Goal: Use online tool/utility: Utilize a website feature to perform a specific function

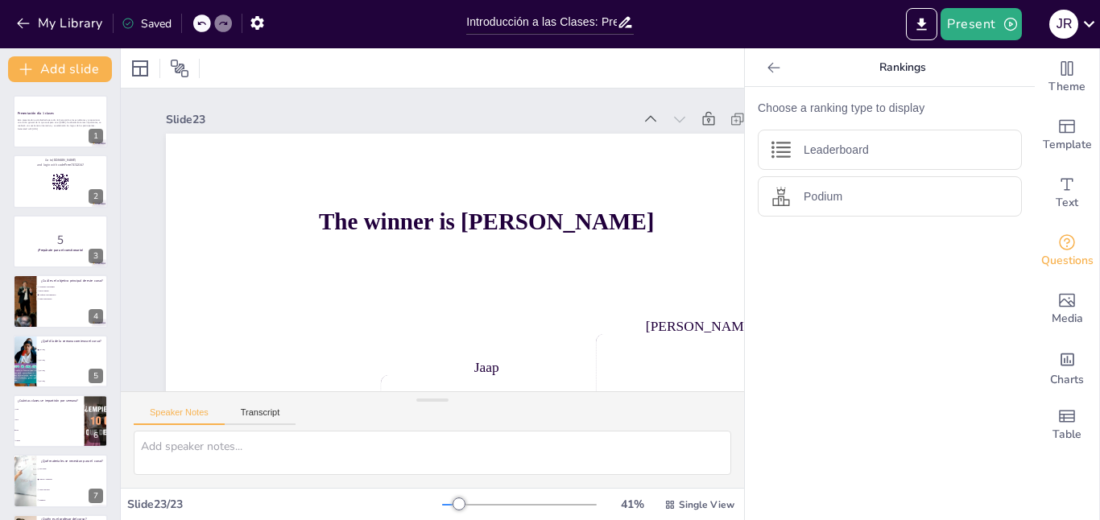
scroll to position [103, 83]
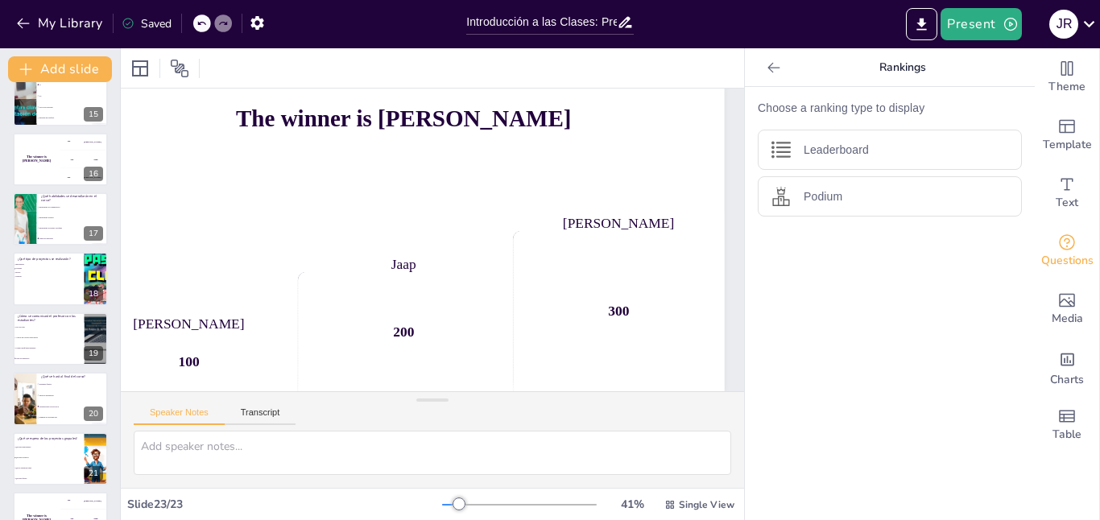
checkbox input "true"
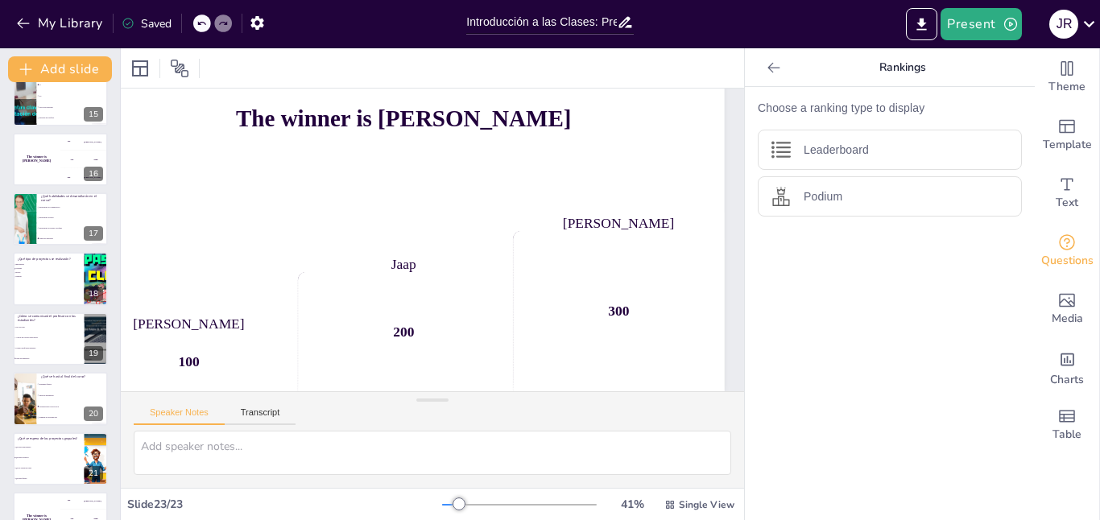
checkbox input "true"
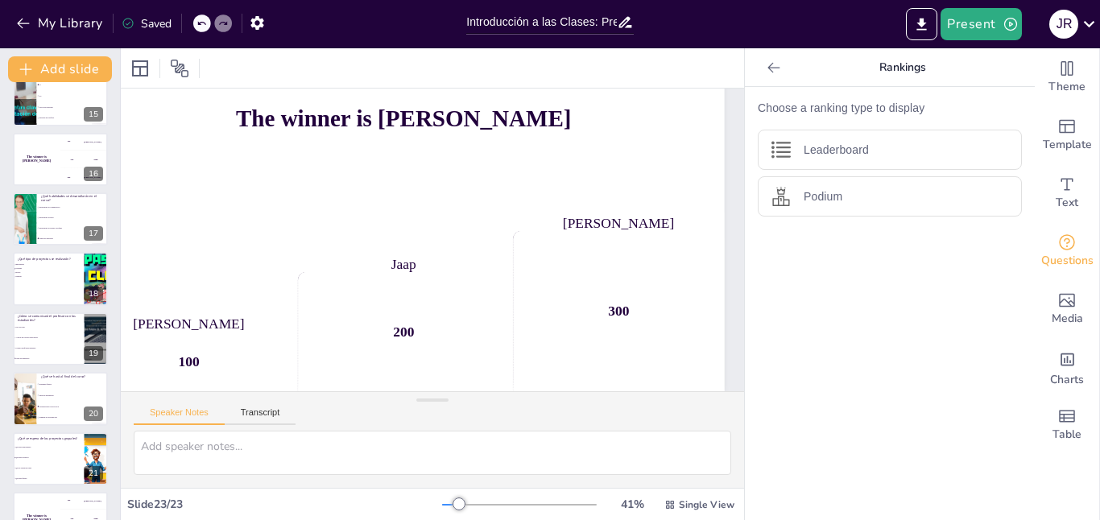
checkbox input "true"
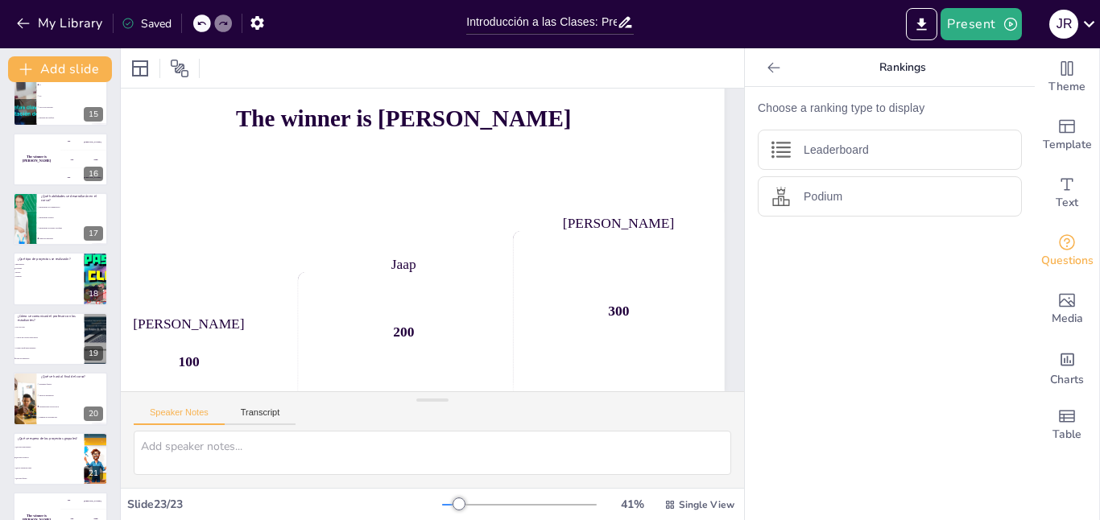
checkbox input "true"
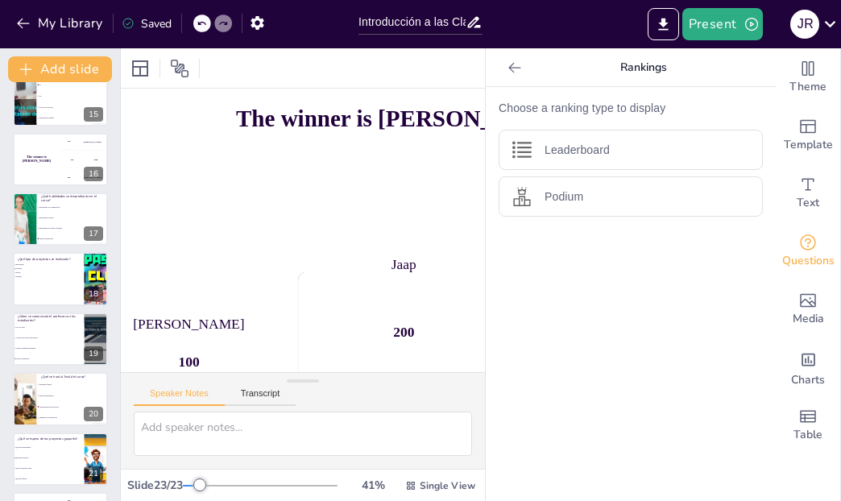
checkbox input "true"
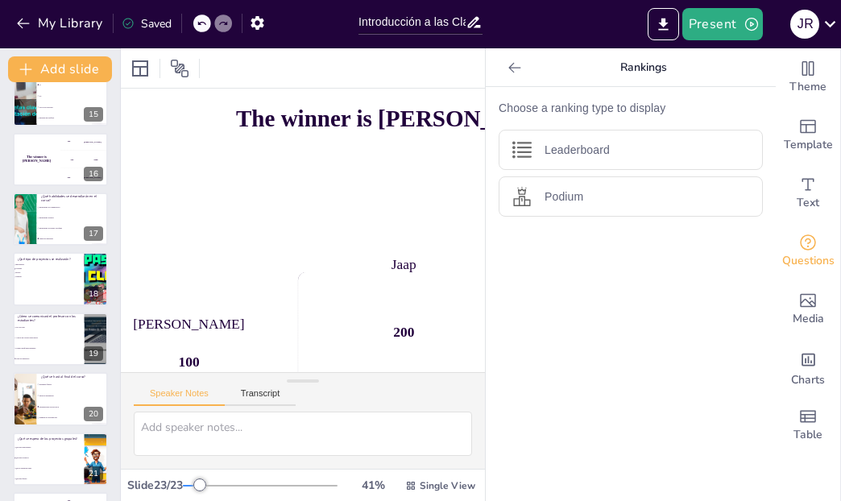
checkbox input "true"
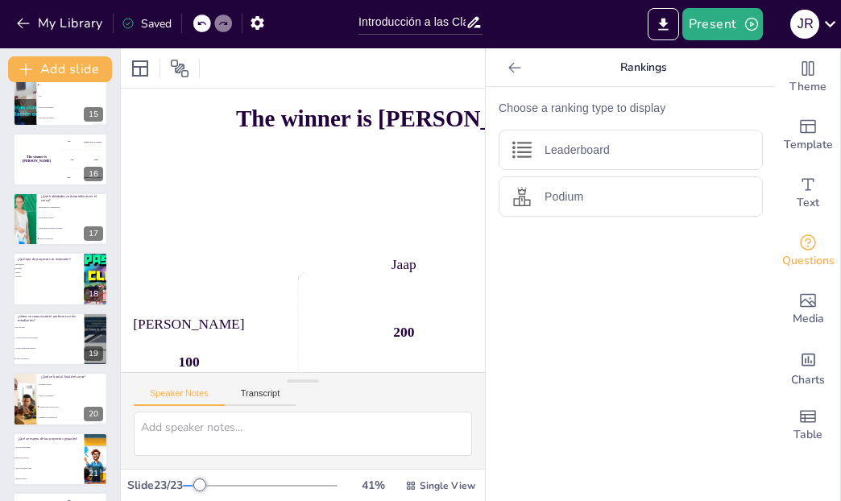
checkbox input "true"
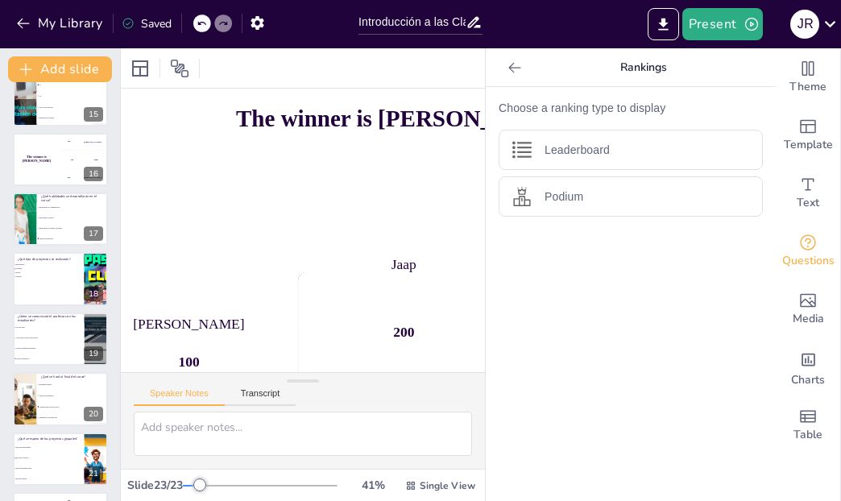
checkbox input "true"
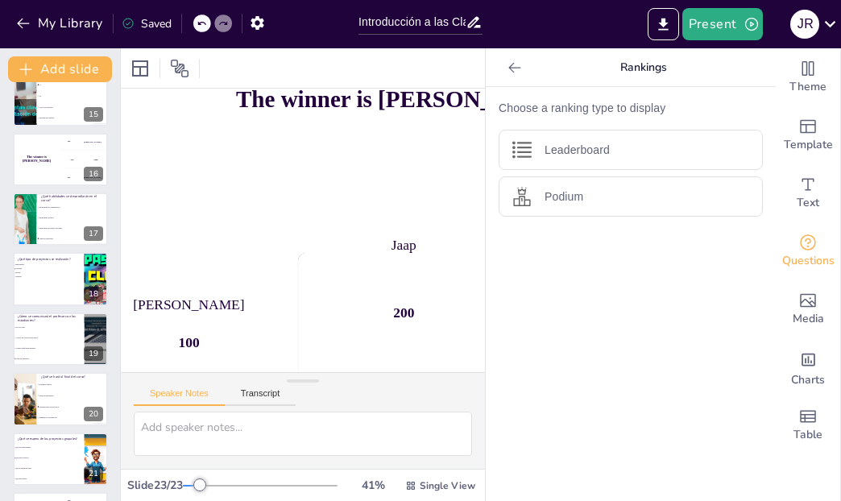
checkbox input "true"
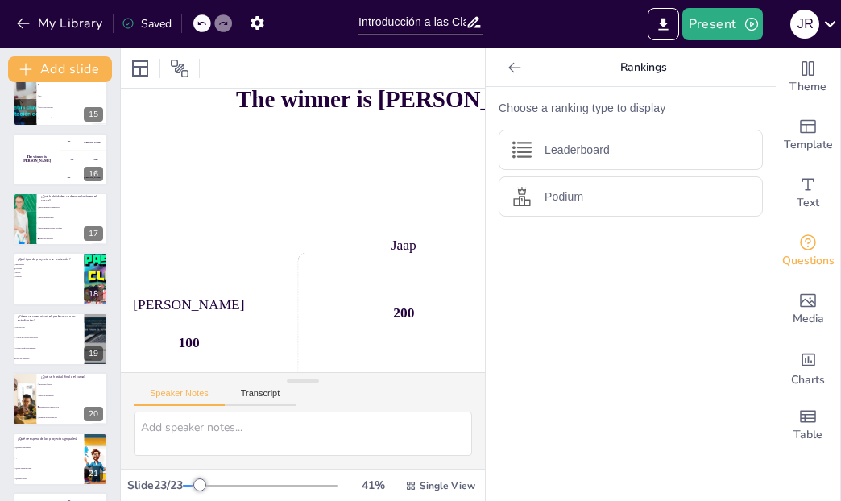
checkbox input "true"
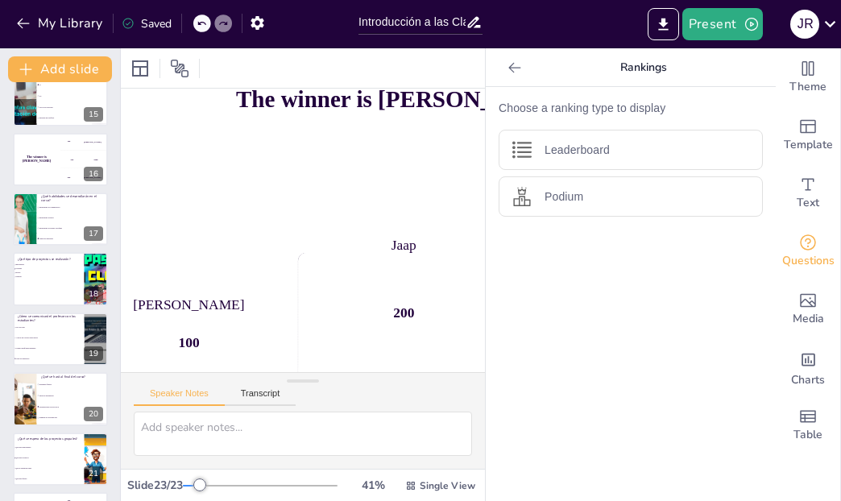
checkbox input "true"
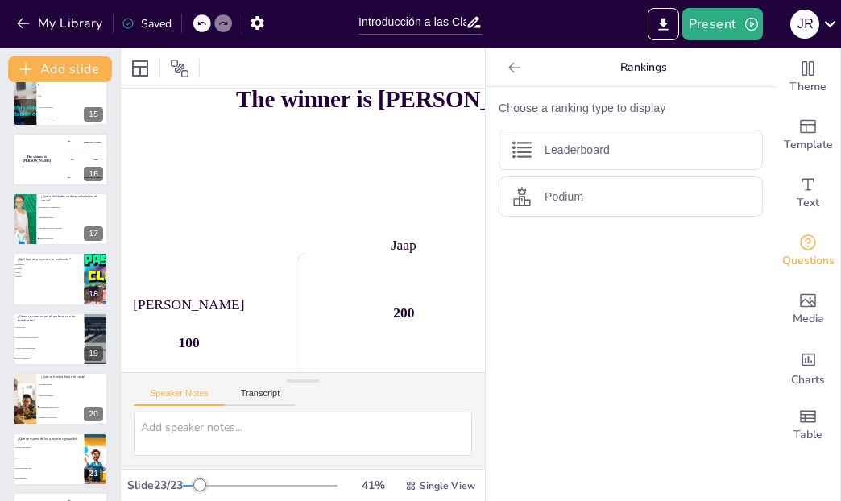
checkbox input "true"
